Goal: Task Accomplishment & Management: Use online tool/utility

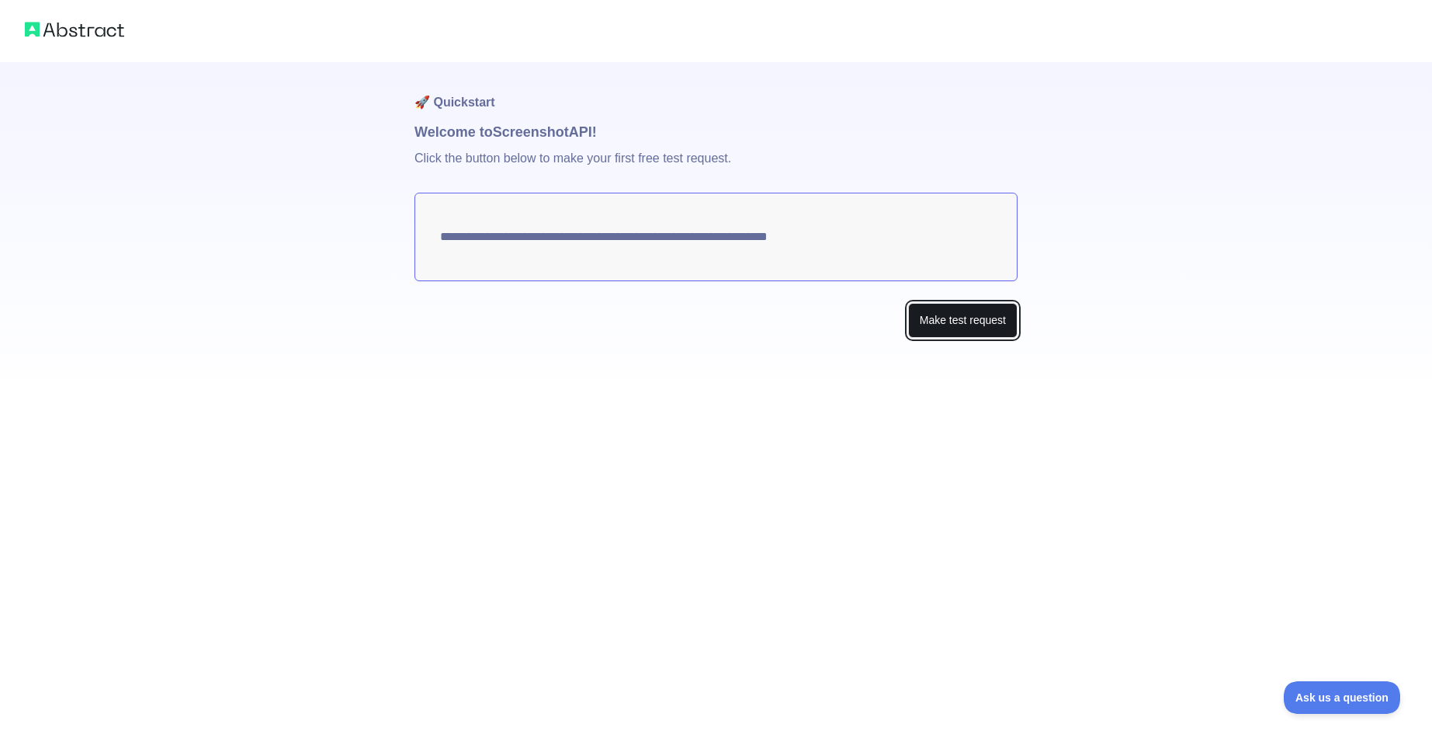
click at [939, 323] on button "Make test request" at bounding box center [962, 320] width 109 height 35
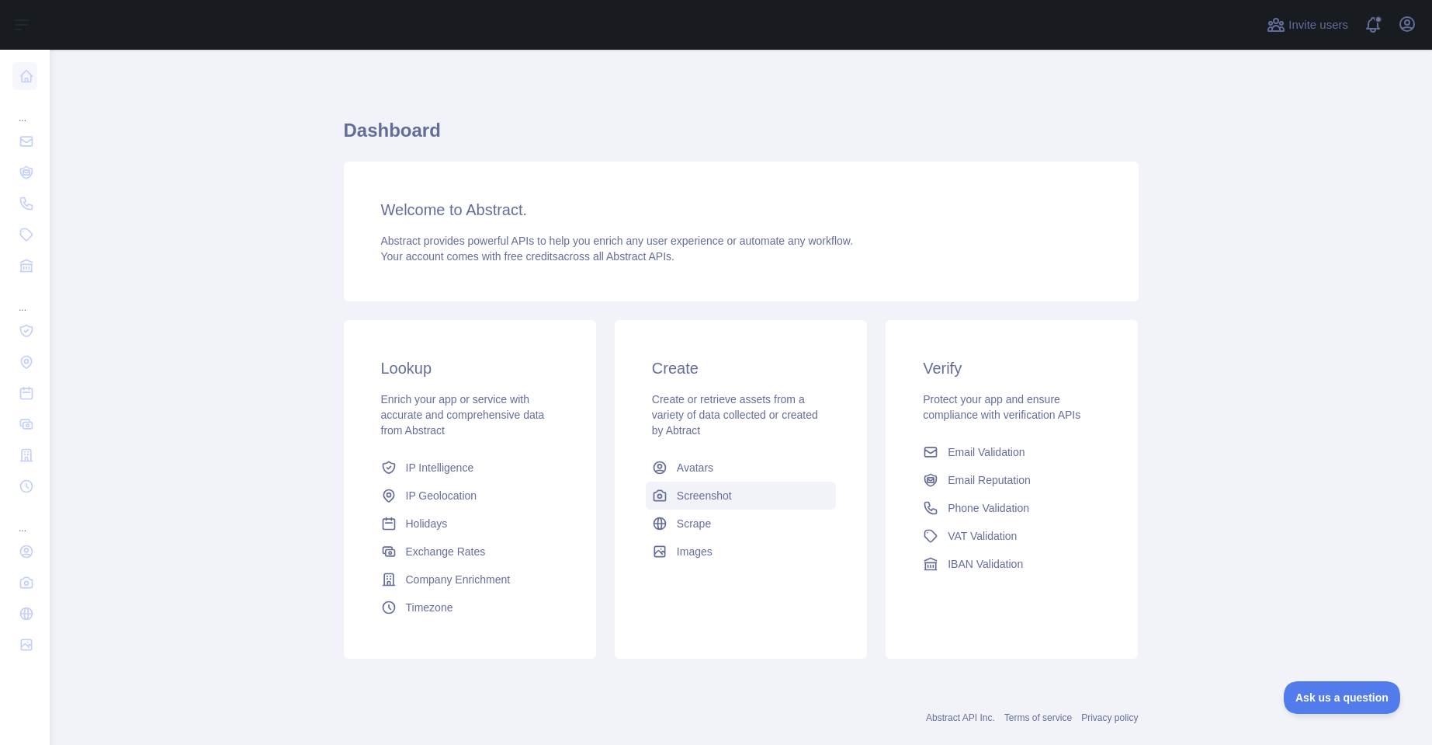
click at [713, 492] on span "Screenshot" at bounding box center [704, 496] width 55 height 16
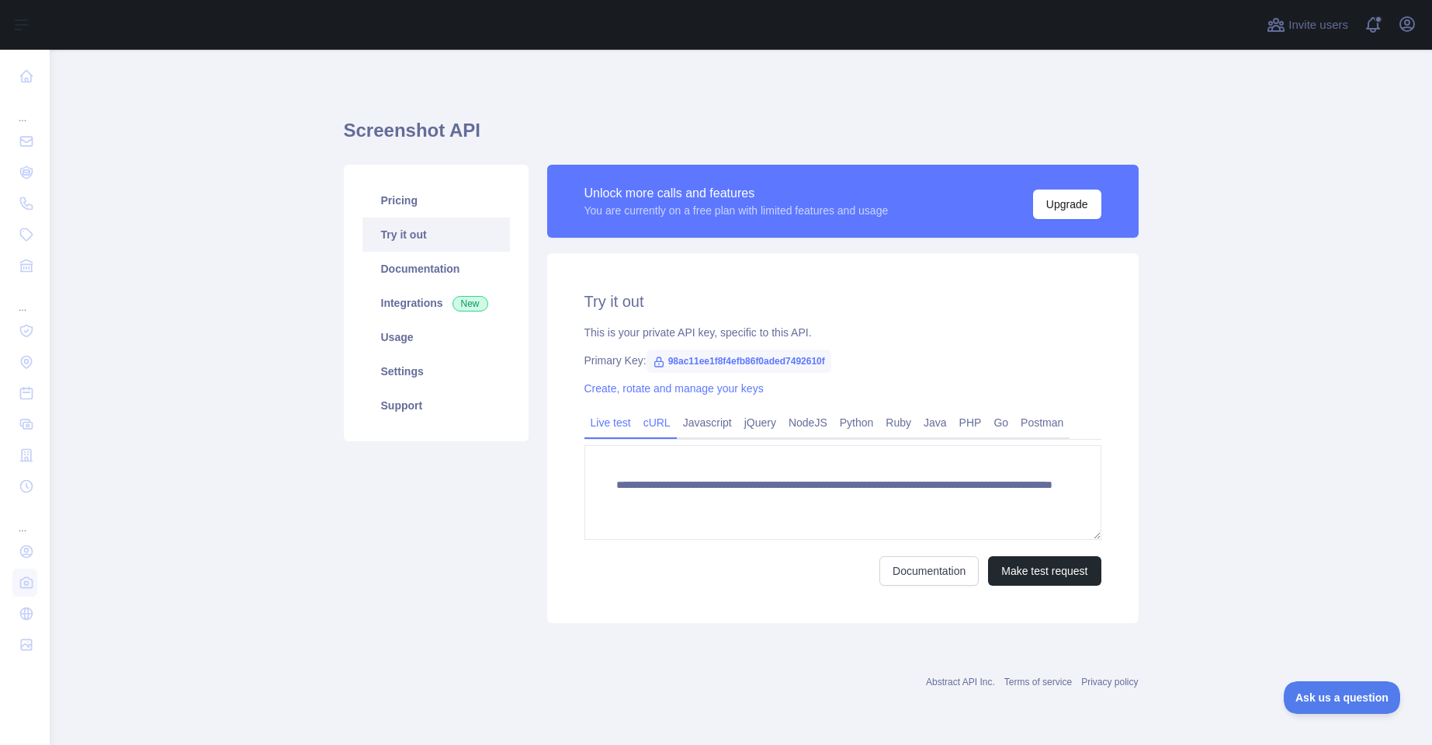
click at [667, 427] on link "cURL" at bounding box center [657, 422] width 40 height 25
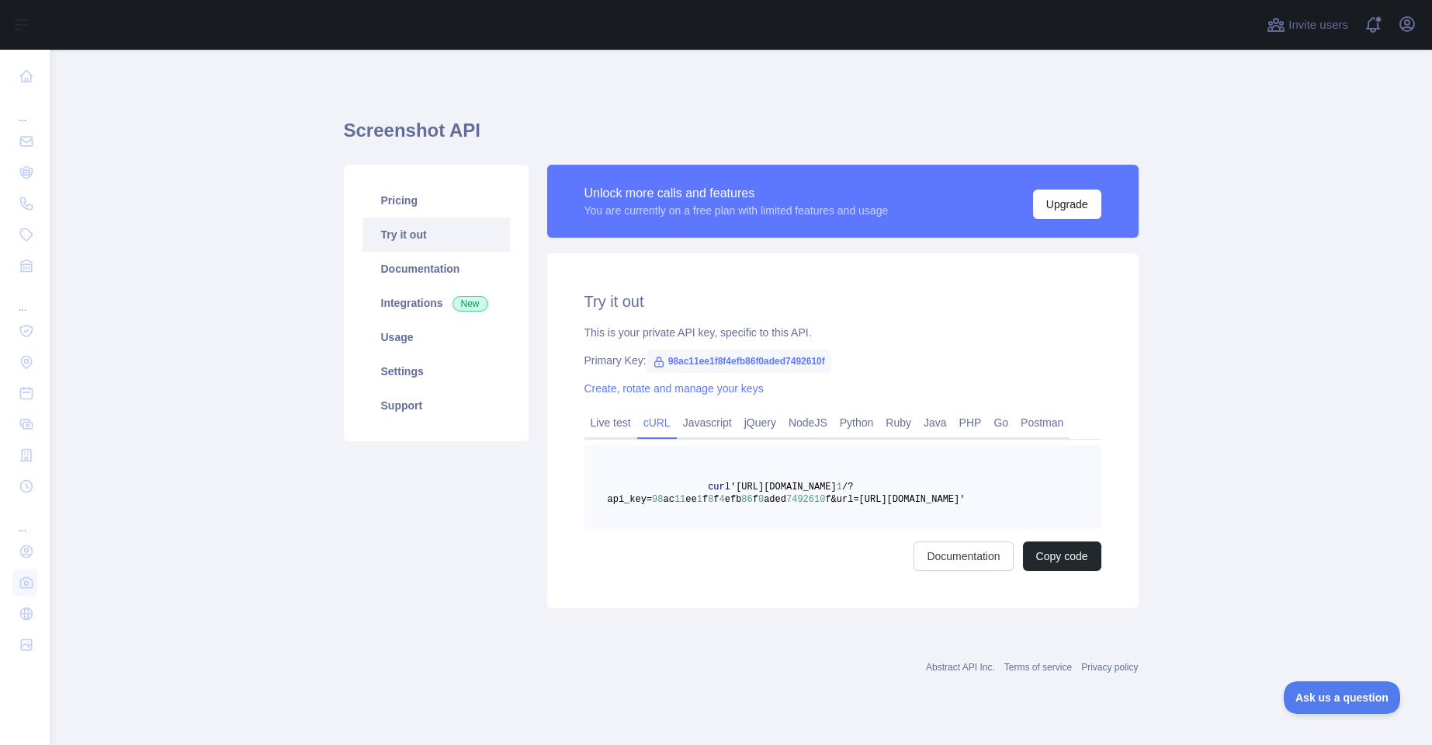
drag, startPoint x: 701, startPoint y: 482, endPoint x: 1027, endPoint y: 499, distance: 326.5
click at [1027, 499] on pre "curl 'https://screenshot.abstractapi.com/v 1 /?api_key= 98 ac 11 ee 1 f 8 f 4 e…" at bounding box center [843, 487] width 517 height 84
copy span "curl 'https://screenshot.abstractapi.com/v 1 /?api_key= 98 ac 11 ee 1 f 8 f 4 e…"
click at [713, 390] on link "Create, rotate and manage your keys" at bounding box center [674, 388] width 179 height 12
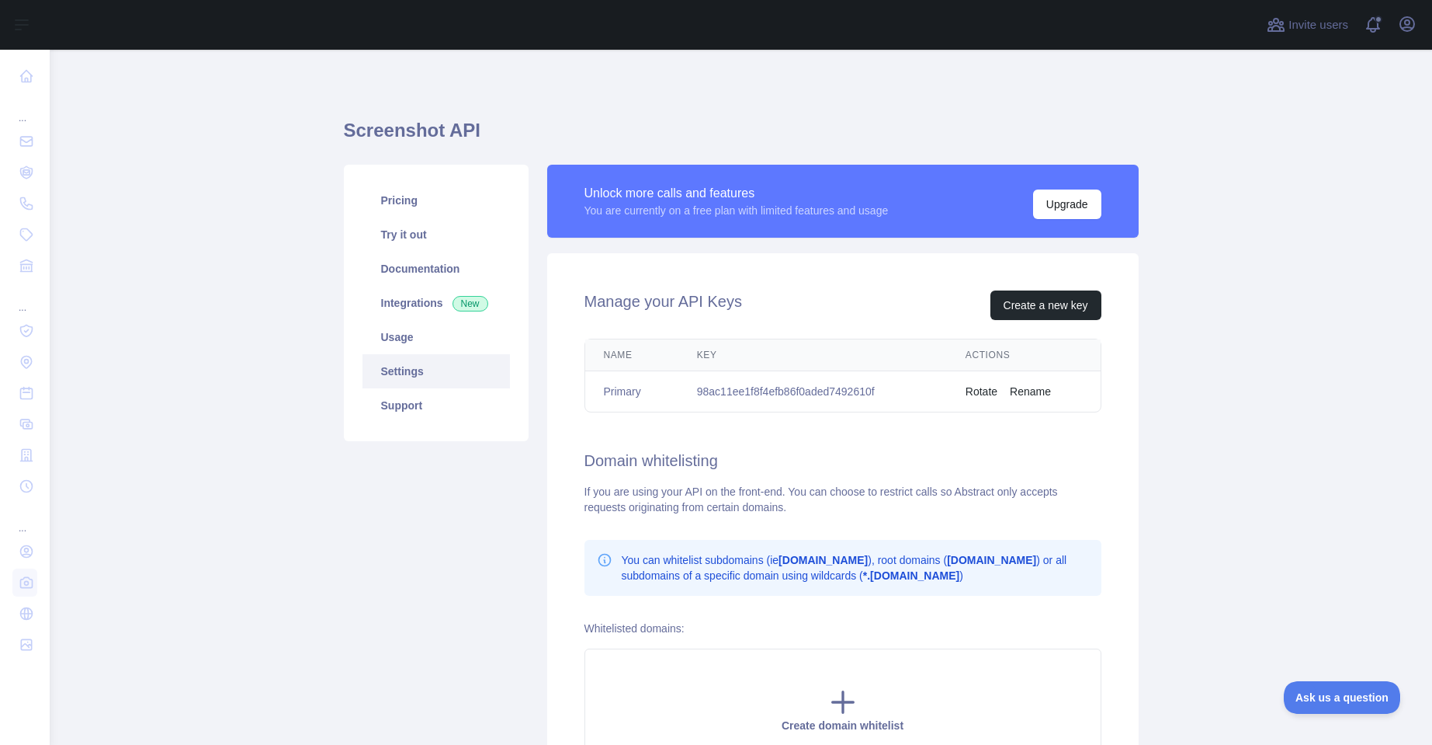
click at [976, 388] on button "Rotate" at bounding box center [982, 392] width 32 height 16
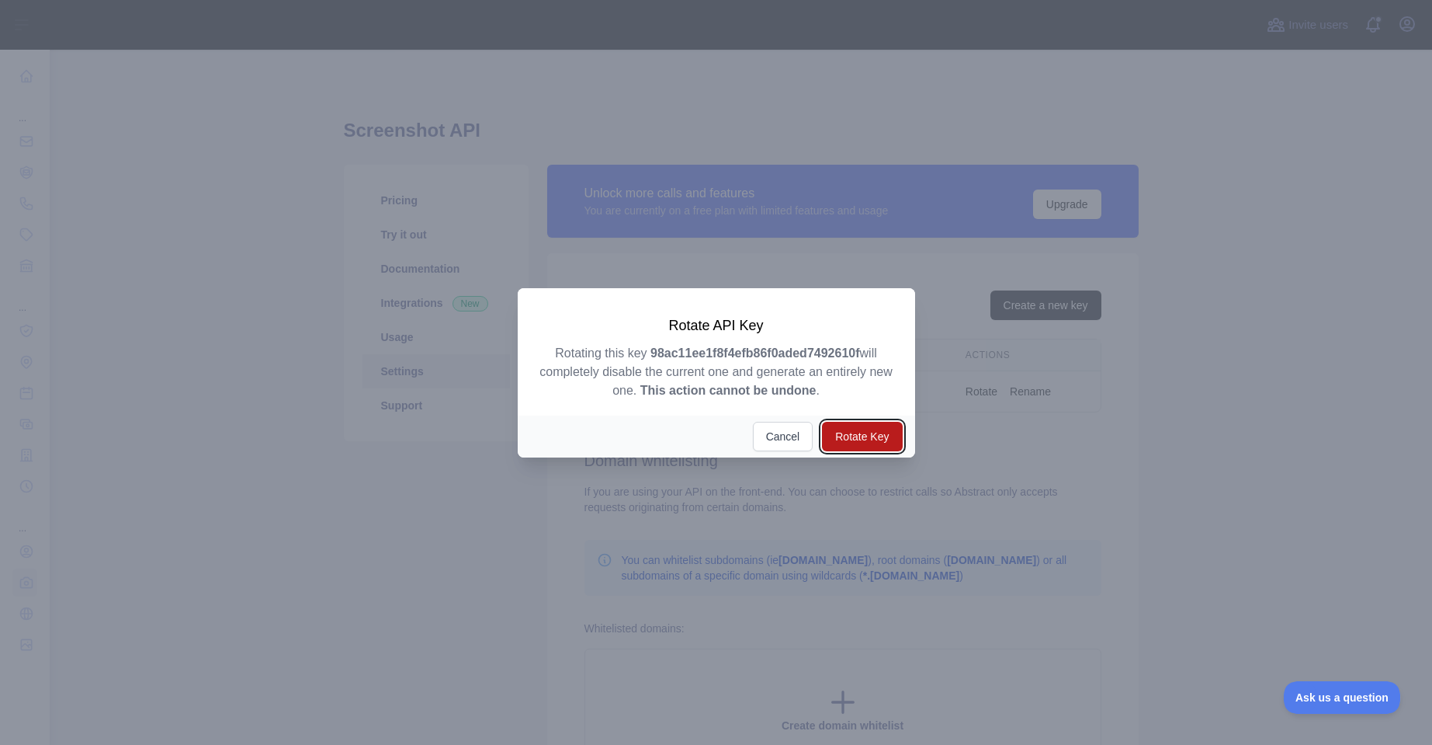
click at [860, 437] on button "Rotate Key" at bounding box center [862, 437] width 80 height 30
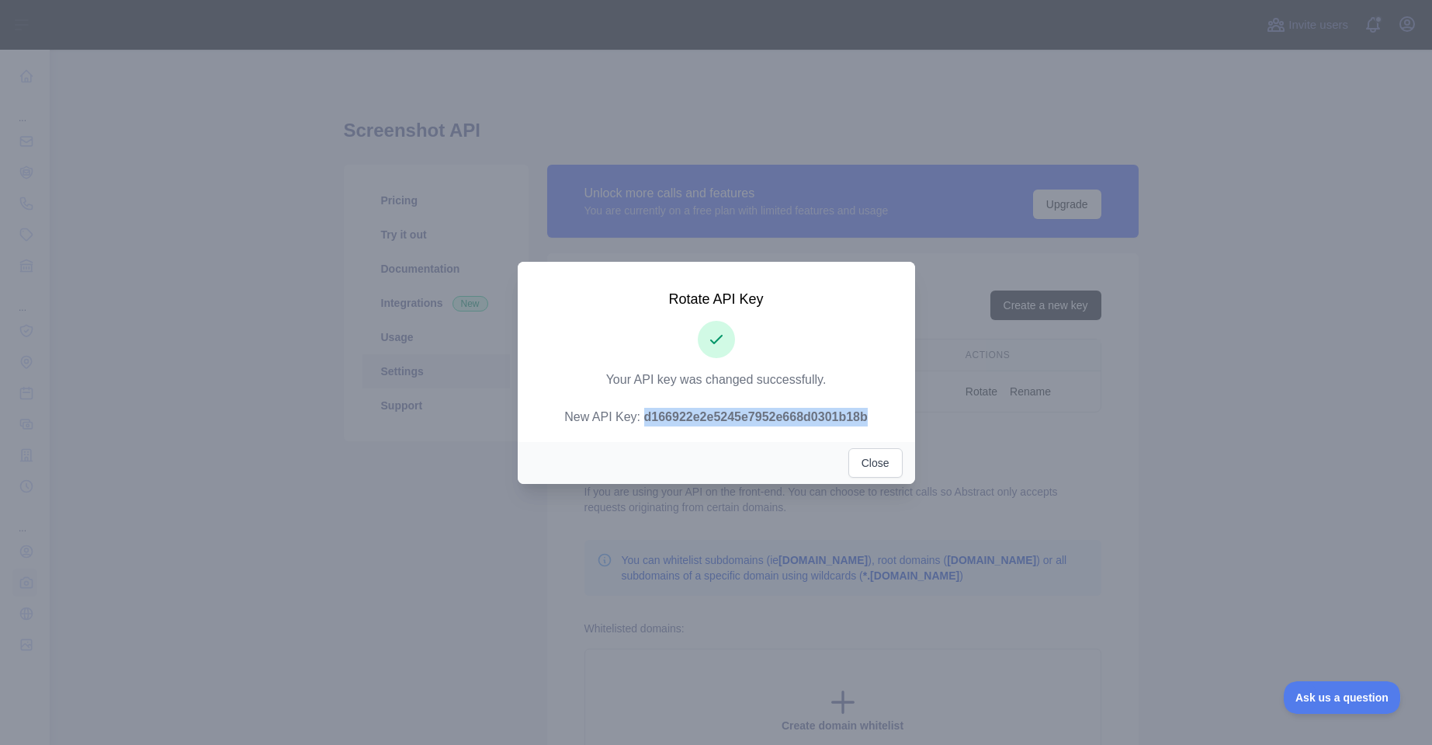
drag, startPoint x: 640, startPoint y: 420, endPoint x: 880, endPoint y: 418, distance: 240.7
click at [881, 418] on p "Your API key was changed successfully. New API Key: d166922e2e5245e7952e668d030…" at bounding box center [716, 398] width 360 height 56
copy strong "d166922e2e5245e7952e668d0301b18b"
click at [885, 464] on button "Close" at bounding box center [876, 463] width 54 height 30
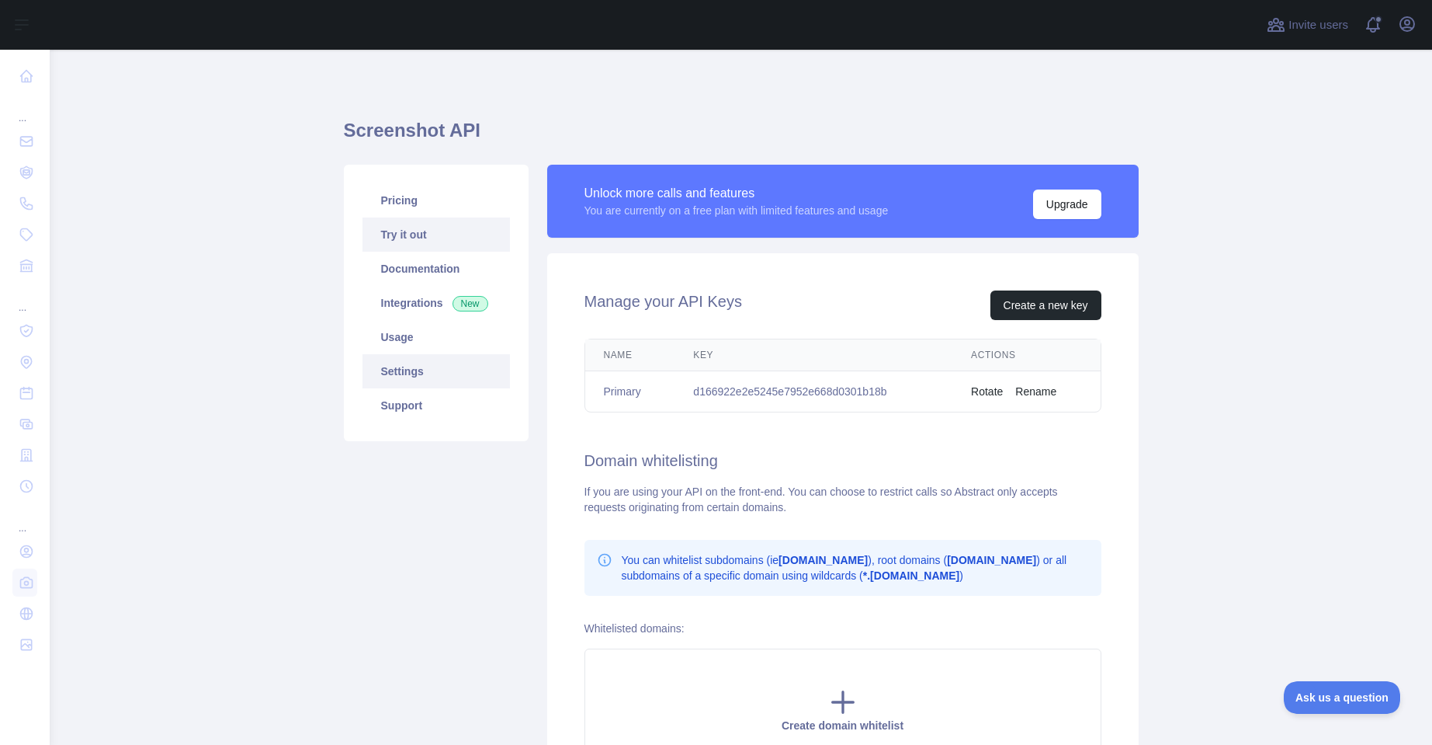
click at [411, 226] on link "Try it out" at bounding box center [437, 234] width 148 height 34
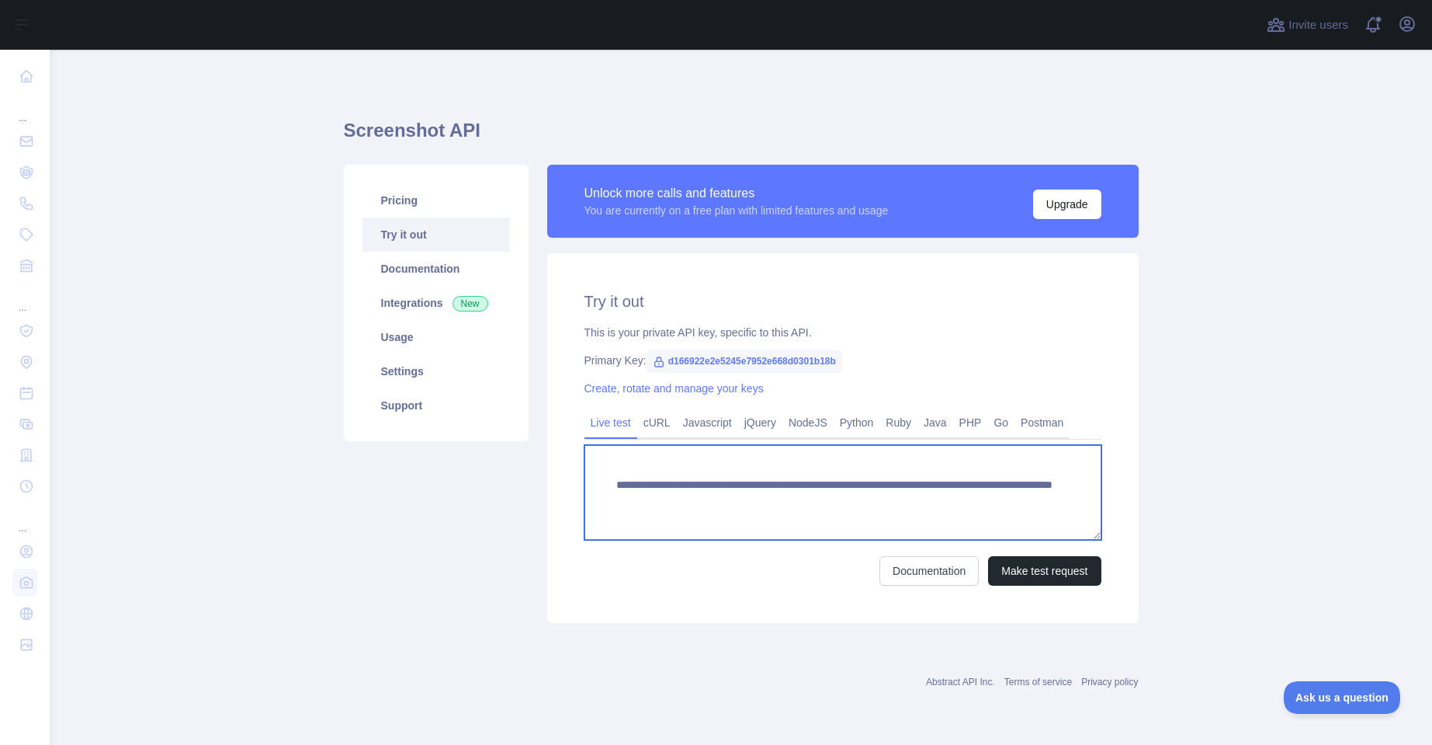
click at [946, 504] on textarea "**********" at bounding box center [843, 492] width 517 height 95
type textarea "**********"
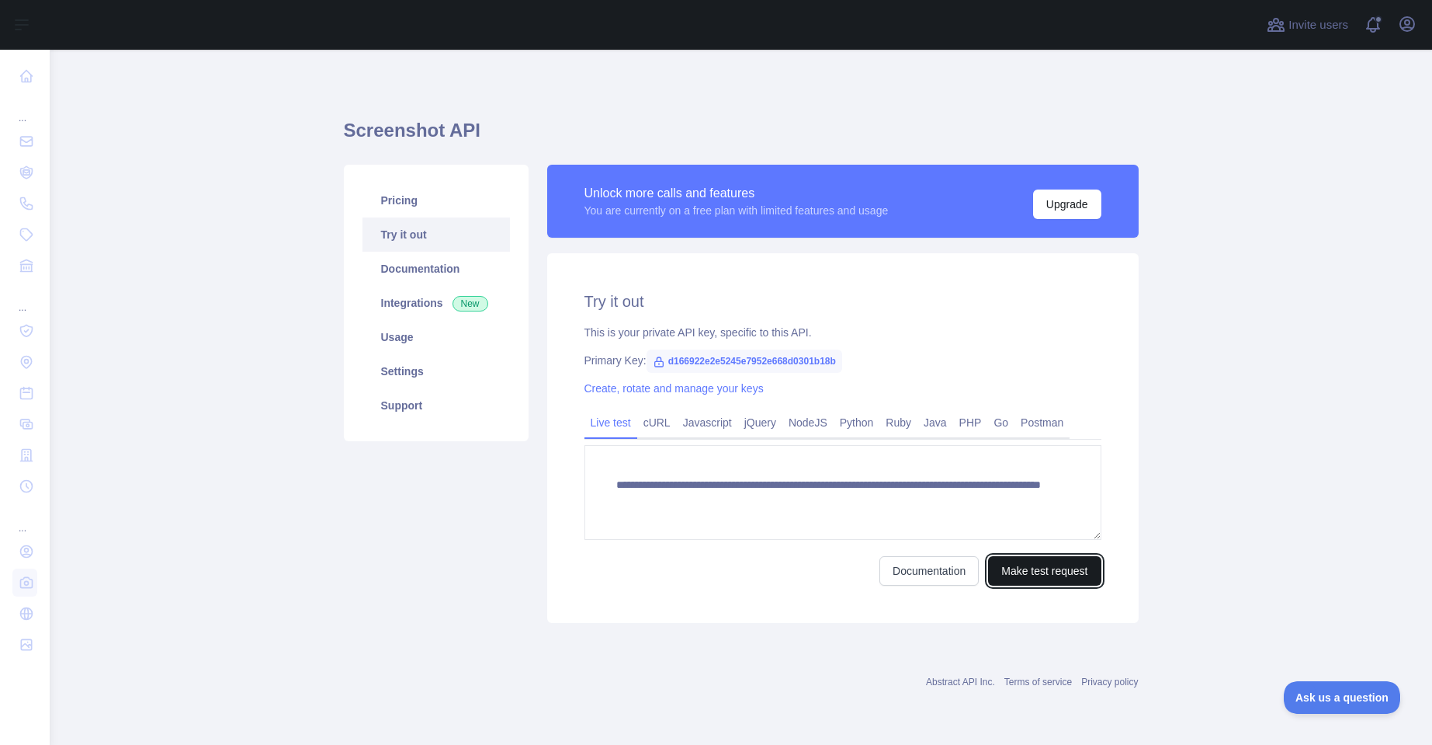
click at [1052, 569] on button "Make test request" at bounding box center [1044, 571] width 113 height 30
